Goal: Navigation & Orientation: Find specific page/section

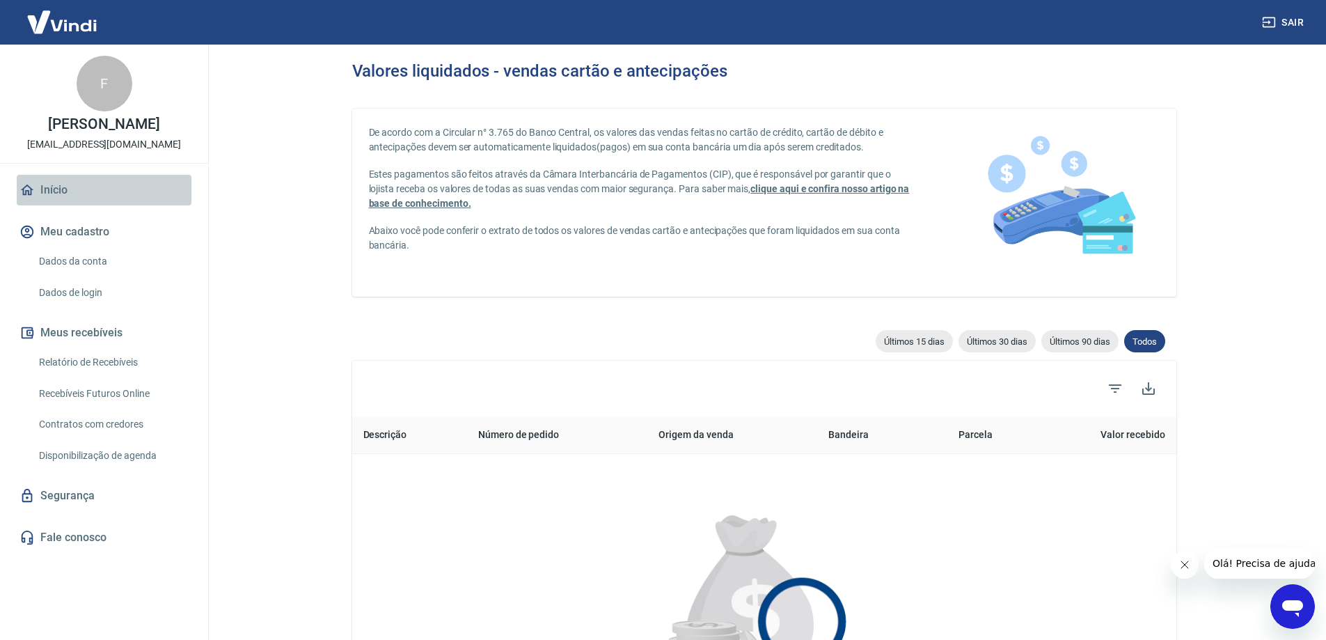
click at [46, 198] on link "Início" at bounding box center [104, 190] width 175 height 31
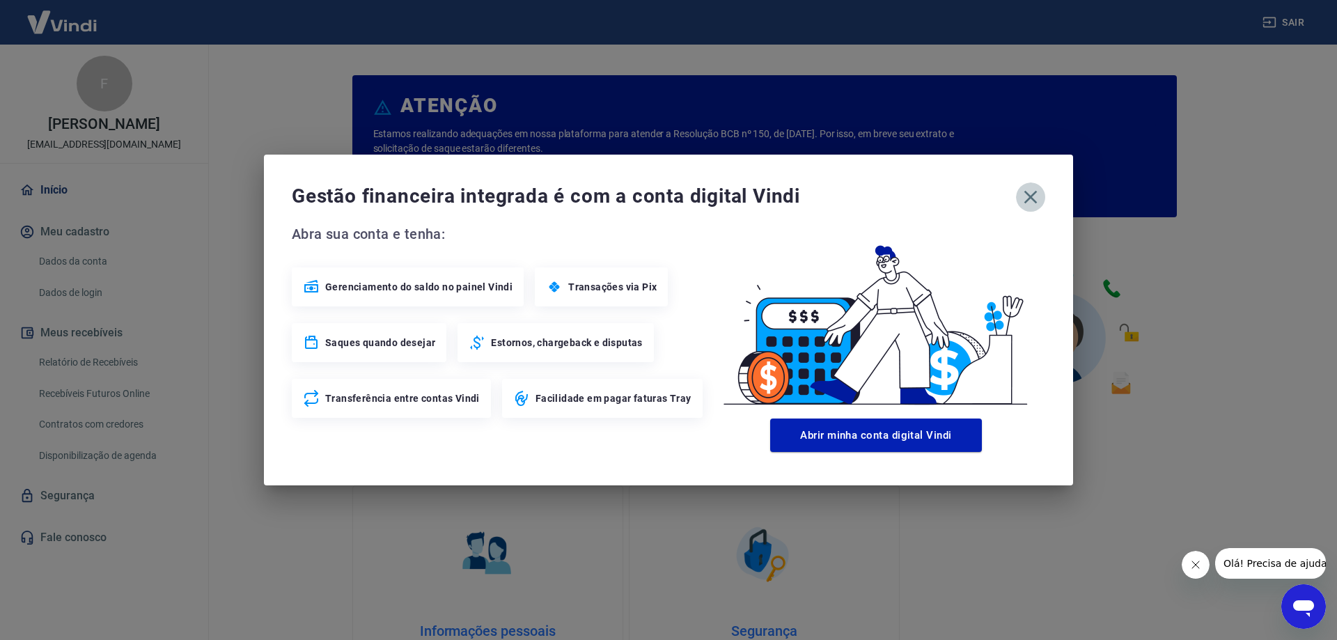
drag, startPoint x: 1036, startPoint y: 203, endPoint x: 1016, endPoint y: 203, distance: 20.2
click at [1038, 203] on icon "button" at bounding box center [1030, 197] width 22 height 22
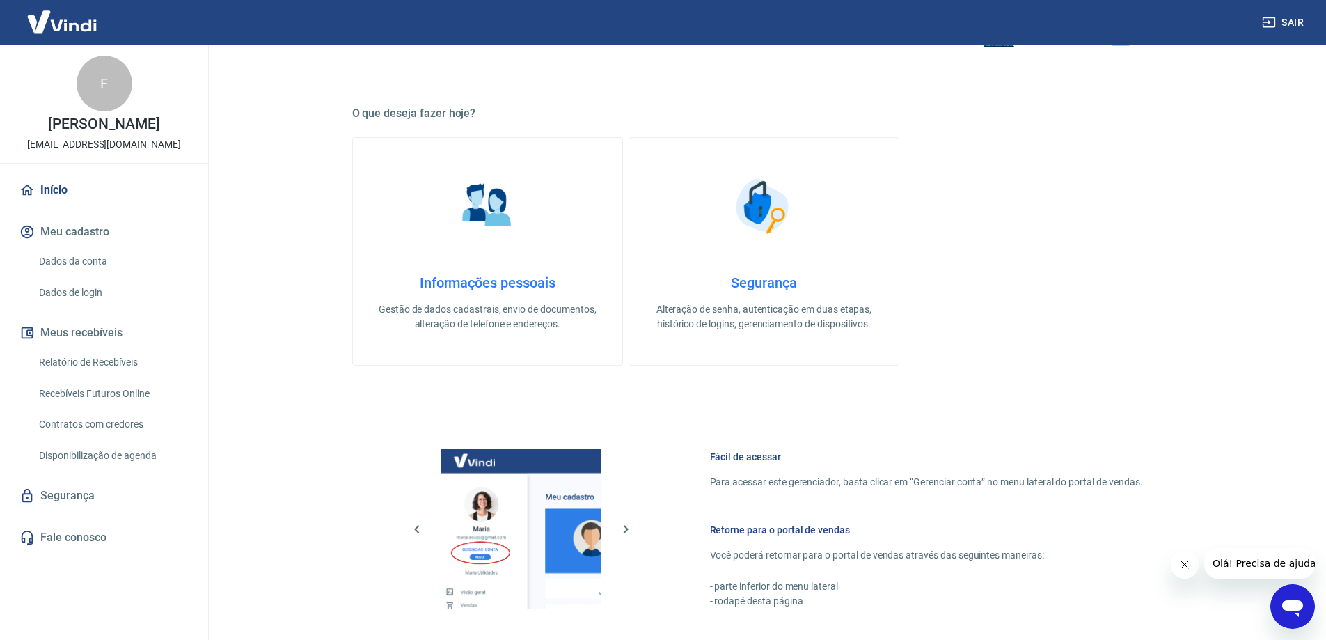
scroll to position [590, 0]
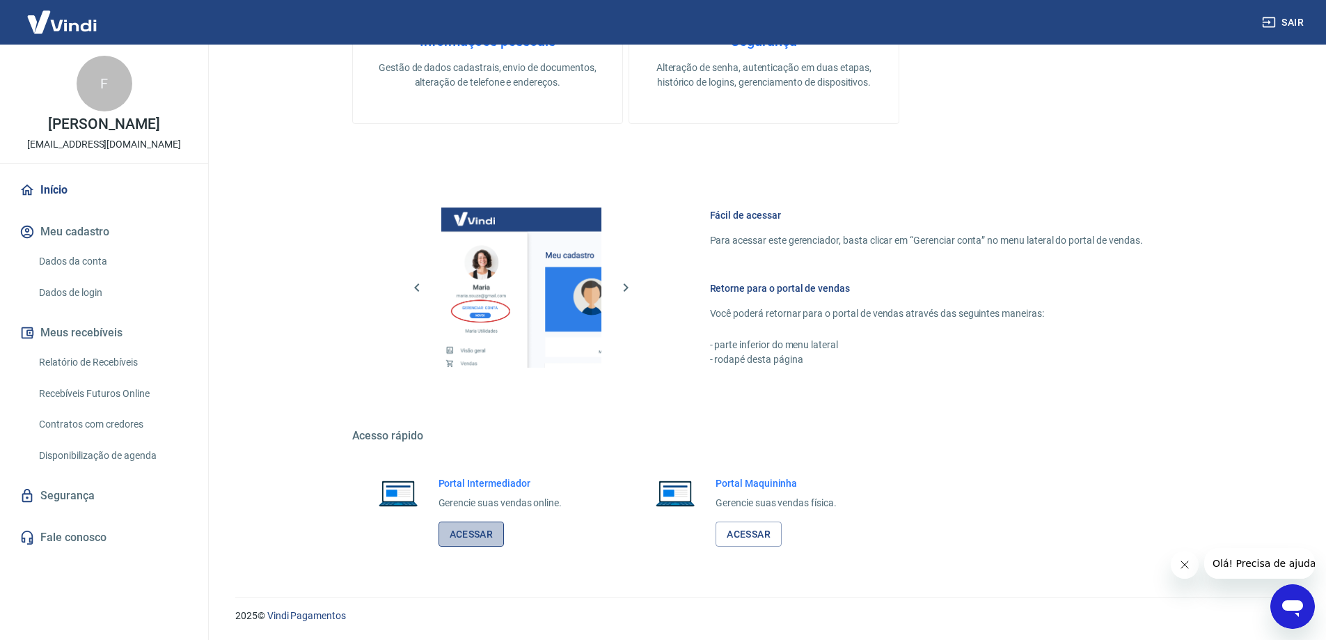
click at [462, 536] on link "Acessar" at bounding box center [472, 535] width 66 height 26
